Goal: Task Accomplishment & Management: Manage account settings

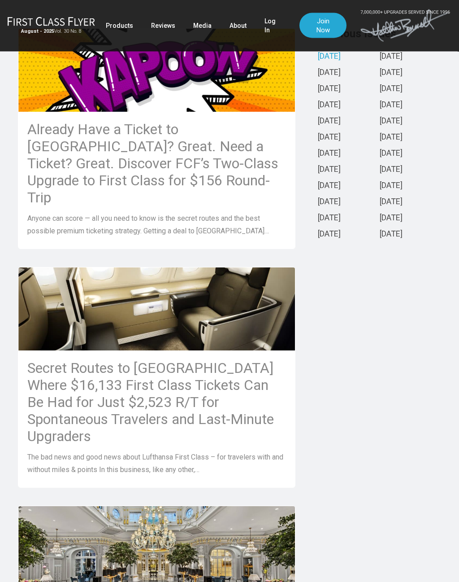
scroll to position [249, 0]
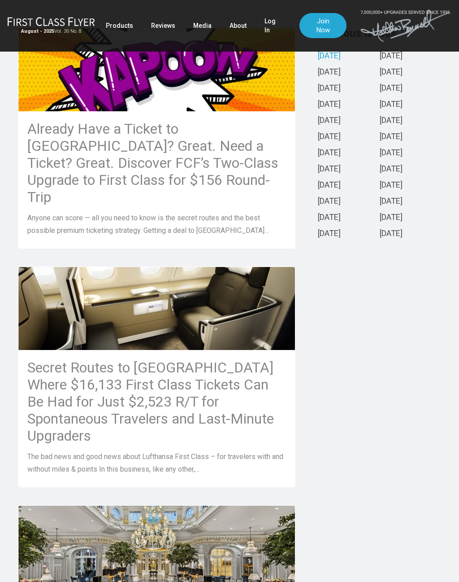
click at [46, 152] on h3 "Already Have a Ticket to Asia? Great. Need a Ticket? Great. Discover FCF’s Two-…" at bounding box center [156, 162] width 259 height 85
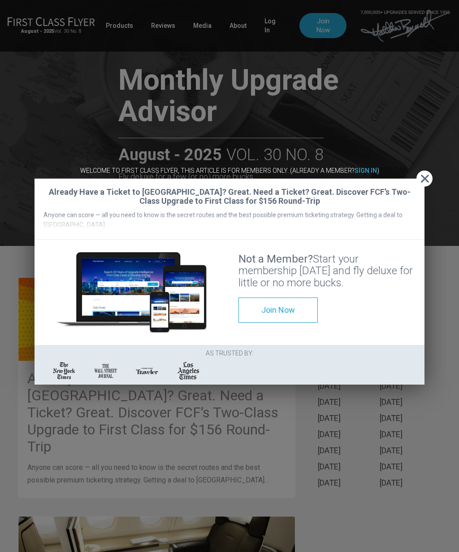
scroll to position [0, 0]
click at [420, 174] on span "Close" at bounding box center [425, 178] width 16 height 9
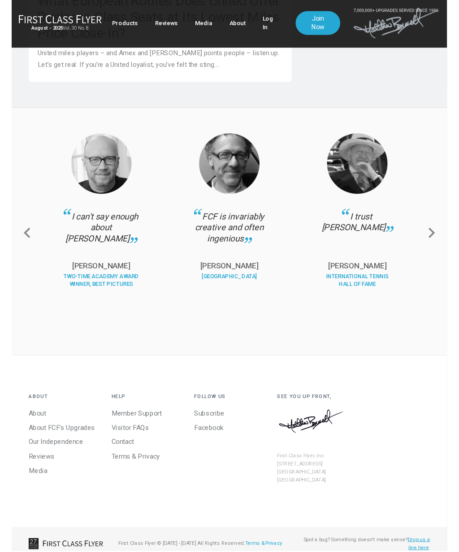
scroll to position [1230, 0]
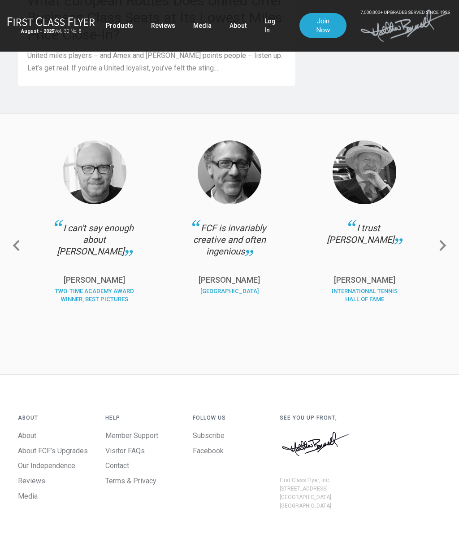
click at [448, 238] on span "Next slide" at bounding box center [443, 245] width 14 height 14
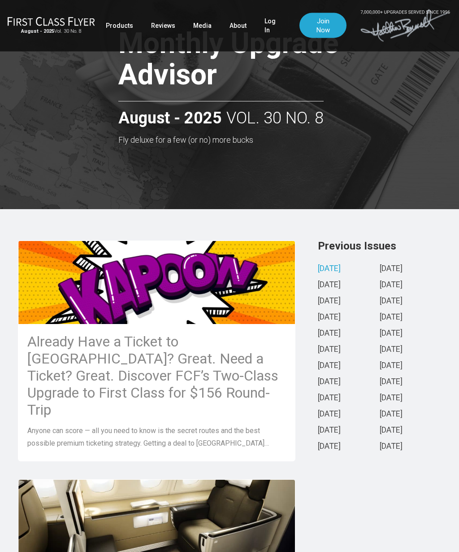
scroll to position [0, 0]
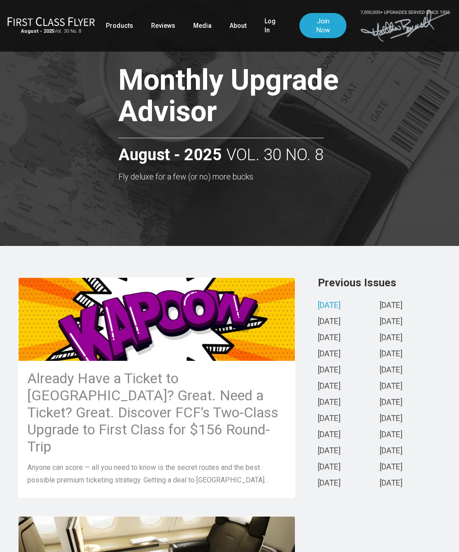
click at [162, 95] on h1 "Monthly Upgrade Advisor" at bounding box center [244, 98] width 252 height 66
click at [60, 415] on h3 "Already Have a Ticket to Asia? Great. Need a Ticket? Great. Discover FCF’s Two-…" at bounding box center [156, 412] width 259 height 85
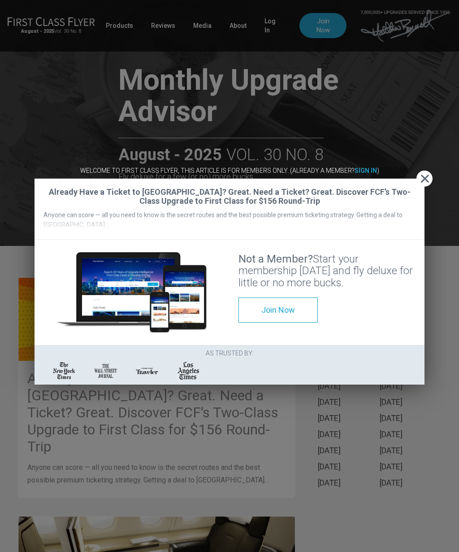
click at [367, 167] on strong "Sign In" at bounding box center [366, 170] width 22 height 7
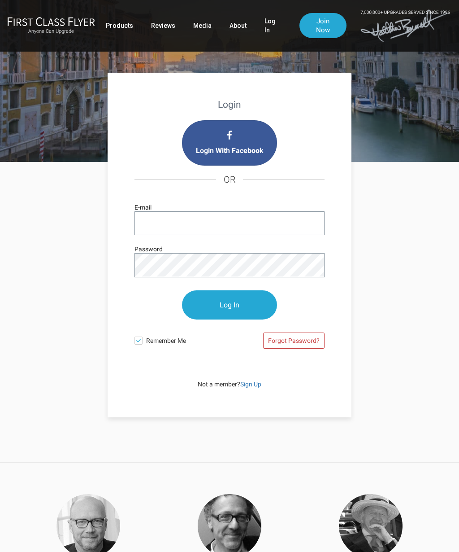
click at [165, 225] on input "E-mail" at bounding box center [230, 223] width 190 height 24
type input "[EMAIL_ADDRESS][PERSON_NAME][DOMAIN_NAME]"
click at [217, 304] on input "Log In" at bounding box center [229, 304] width 95 height 29
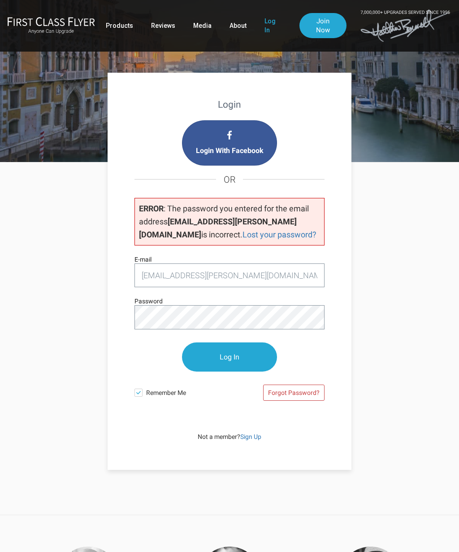
click at [300, 393] on link "Forgot Password?" at bounding box center [293, 392] width 61 height 16
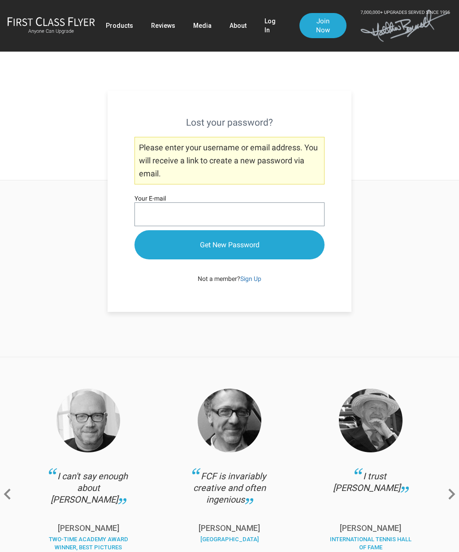
click at [153, 210] on input "Your E-mail" at bounding box center [230, 214] width 190 height 24
type input "[EMAIL_ADDRESS][PERSON_NAME][DOMAIN_NAME]"
click at [174, 252] on input "Get New Password" at bounding box center [230, 244] width 190 height 29
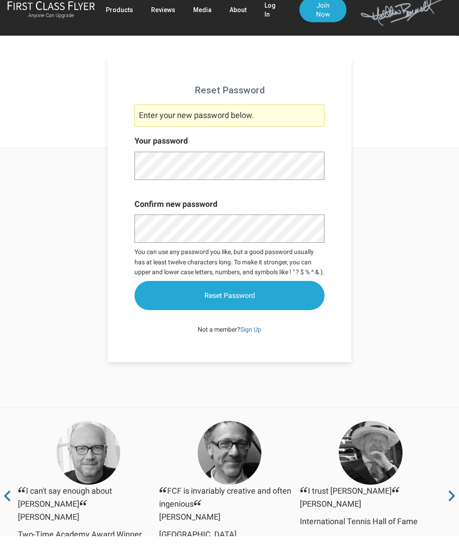
click at [178, 321] on input "Reset Password" at bounding box center [230, 311] width 190 height 29
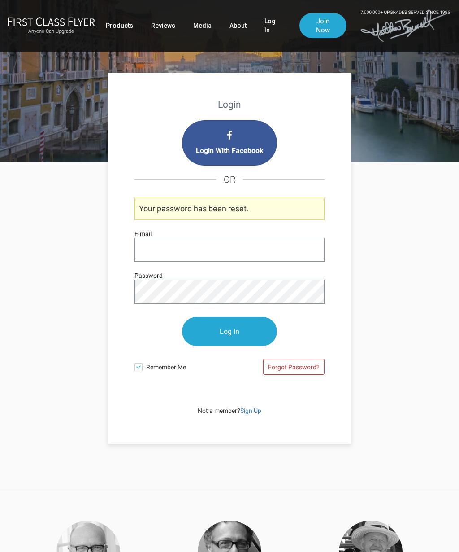
click at [150, 246] on input "E-mail" at bounding box center [230, 250] width 190 height 24
type input "[EMAIL_ADDRESS][PERSON_NAME][DOMAIN_NAME]"
click at [217, 331] on input "Log In" at bounding box center [229, 331] width 95 height 29
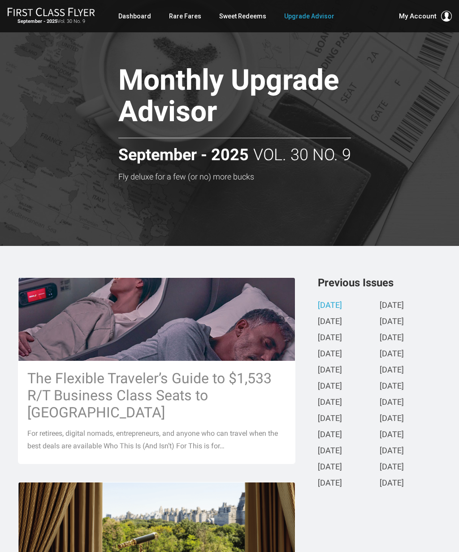
click at [87, 393] on h3 "The Flexible Traveler’s Guide to $1,533 R/T Business Class Seats to Europe" at bounding box center [156, 395] width 259 height 51
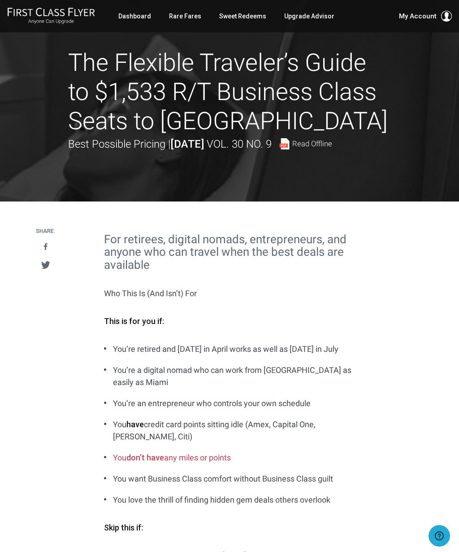
click at [129, 17] on link "Dashboard" at bounding box center [134, 16] width 33 height 16
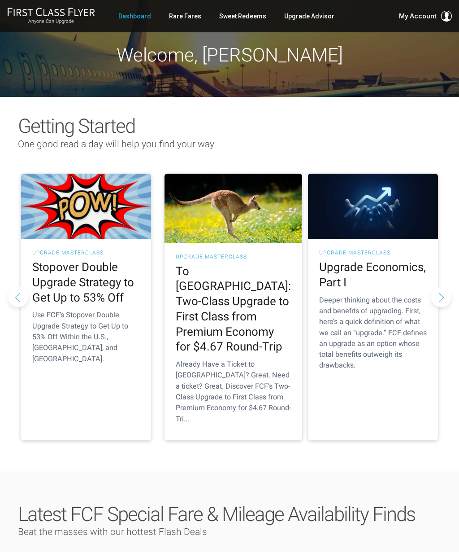
click at [76, 276] on h2 "Stopover Double Upgrade Strategy to Get Up to 53% Off" at bounding box center [86, 282] width 108 height 45
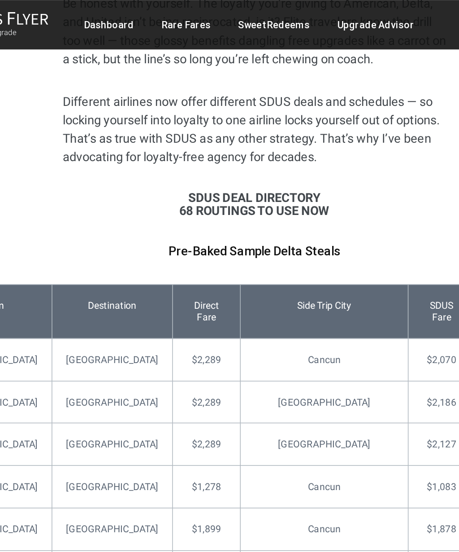
scroll to position [3938, 0]
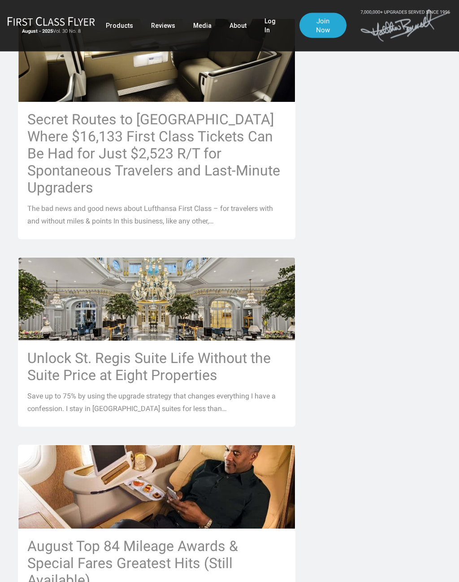
scroll to position [500, 0]
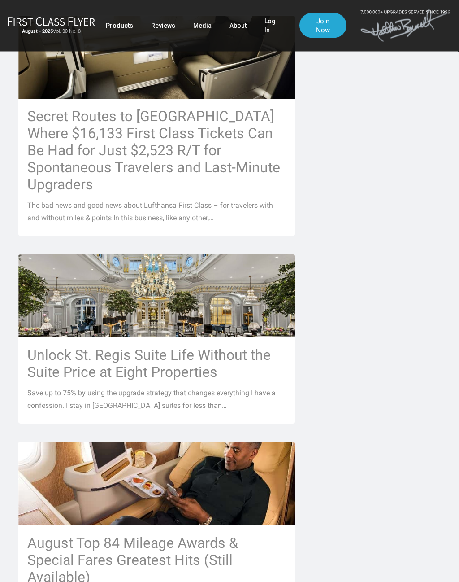
click at [56, 347] on h3 "Unlock St. Regis Suite Life Without the Suite Price at Eight Properties" at bounding box center [156, 364] width 259 height 34
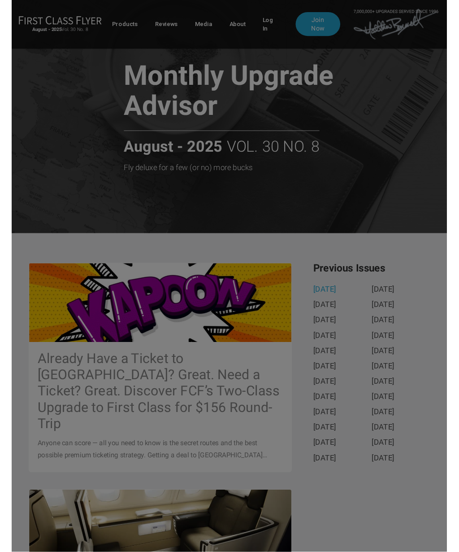
scroll to position [0, 0]
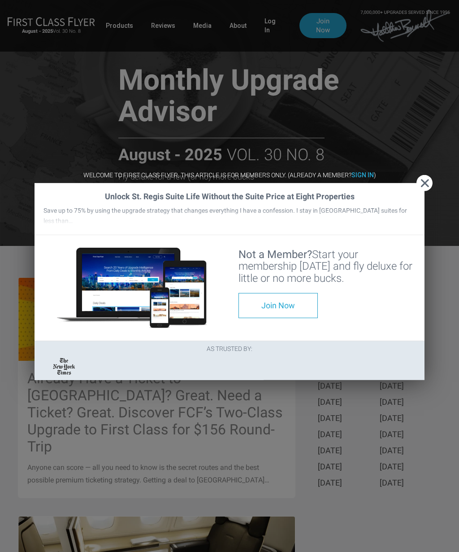
click at [359, 158] on div "Welcome to First Class Flyer, this article is for members only. (Already a memb…" at bounding box center [229, 275] width 417 height 235
click at [366, 171] on strong "Sign In" at bounding box center [363, 174] width 22 height 7
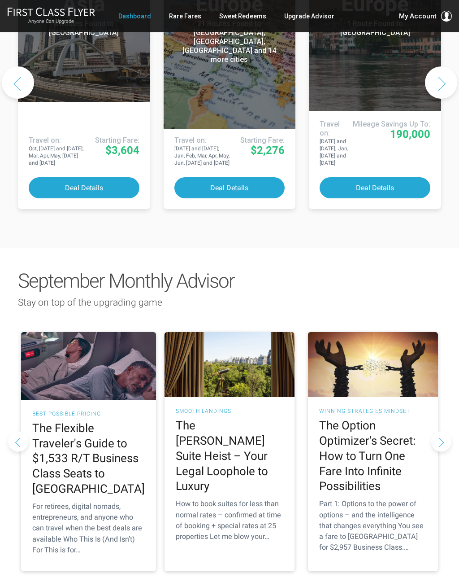
scroll to position [569, 0]
click at [444, 440] on button "Next slide" at bounding box center [441, 441] width 20 height 20
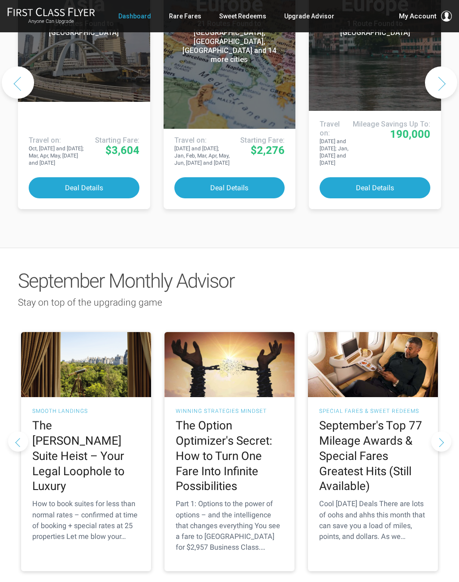
click at [441, 441] on button "Next slide" at bounding box center [441, 441] width 20 height 20
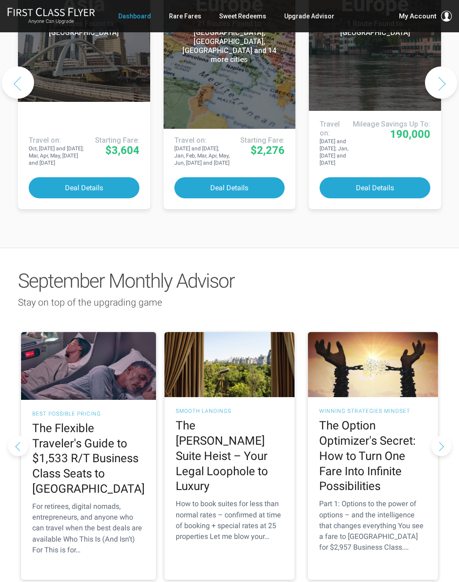
click at [199, 446] on h2 "The [PERSON_NAME] Suite Heist – Your Legal Loophole to Luxury" at bounding box center [230, 456] width 108 height 76
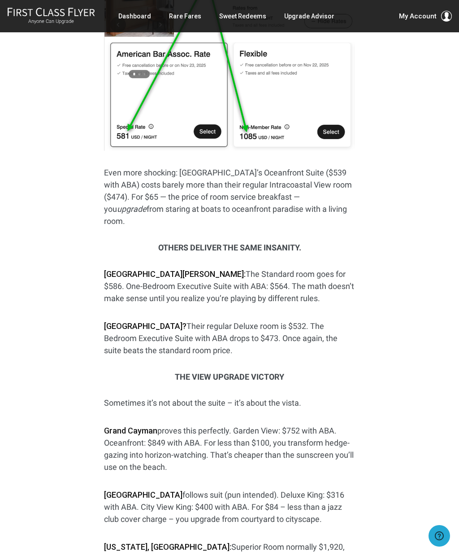
scroll to position [1425, 0]
